Goal: Information Seeking & Learning: Understand process/instructions

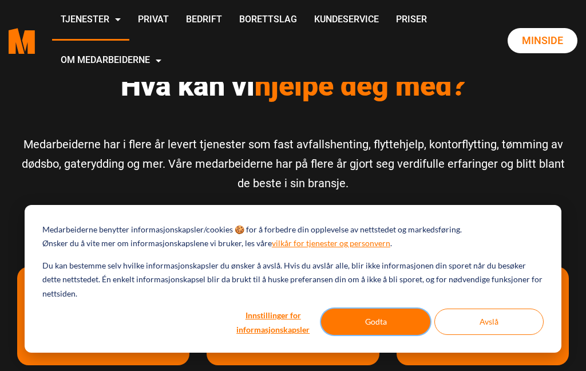
click at [397, 332] on button "Godta" at bounding box center [375, 321] width 109 height 26
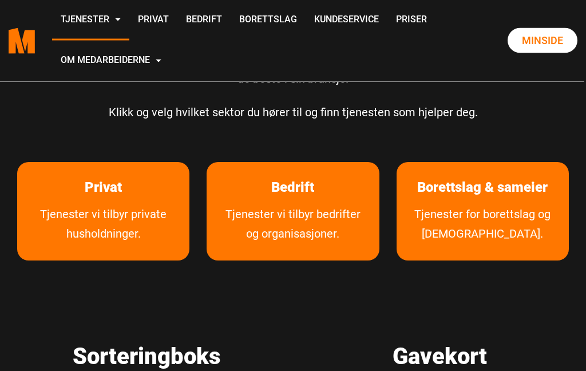
scroll to position [106, 0]
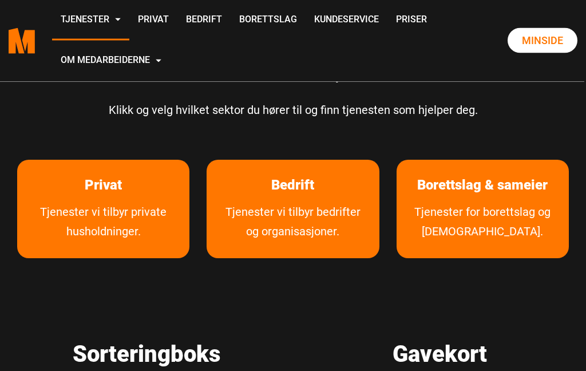
click at [100, 229] on link "Tjenester vi tilbyr private husholdninger." at bounding box center [103, 231] width 172 height 56
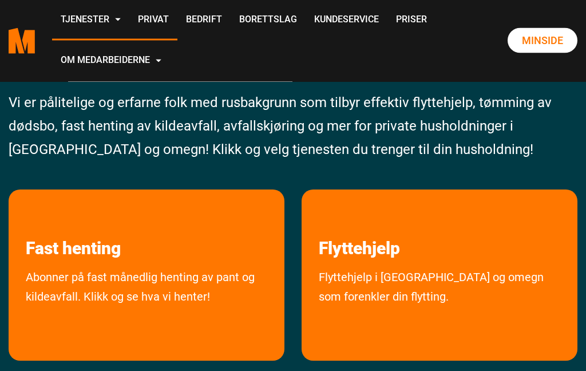
scroll to position [62, 0]
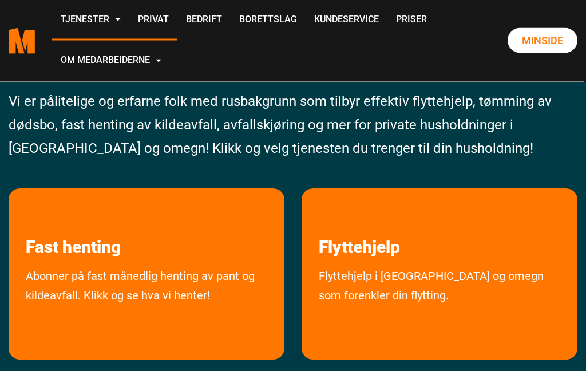
click at [108, 283] on link "Abonner på fast månedlig henting av pant og kildeavfall. Klikk og se hva vi hen…" at bounding box center [147, 311] width 276 height 88
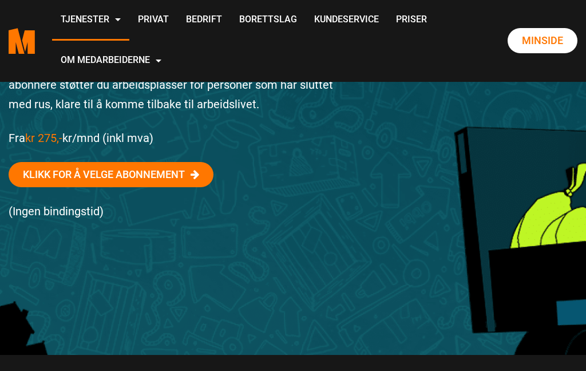
scroll to position [327, 0]
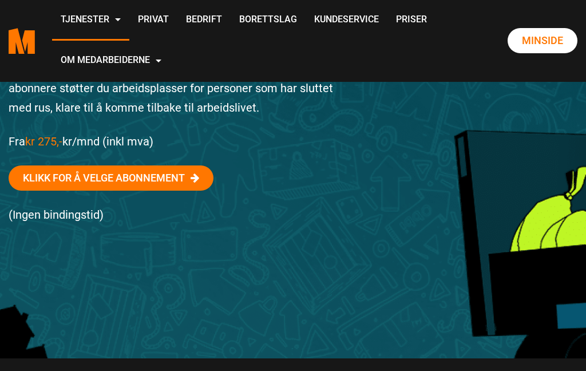
click at [387, 41] on link "Priser" at bounding box center [411, 20] width 48 height 41
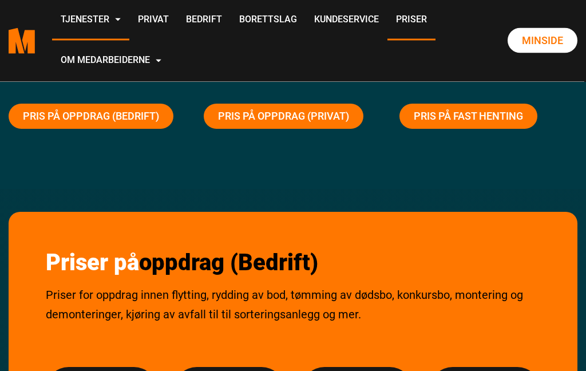
scroll to position [61, 0]
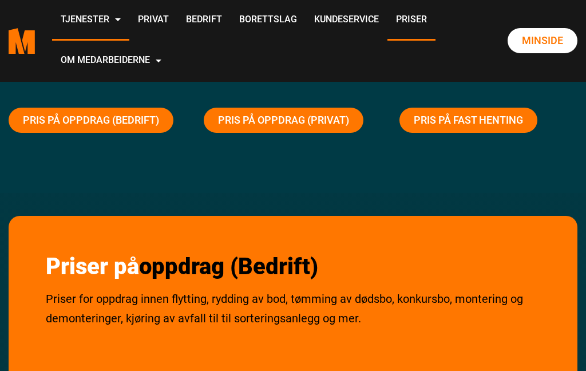
click at [273, 118] on link "Pris på oppdrag (Privat)" at bounding box center [284, 120] width 160 height 25
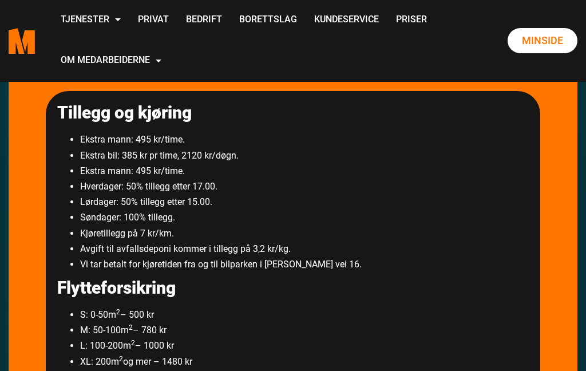
scroll to position [802, 0]
